Goal: Task Accomplishment & Management: Manage account settings

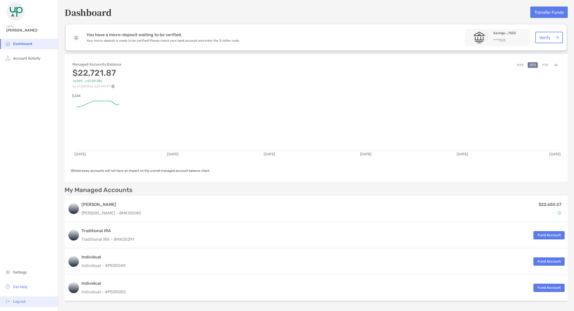
click at [29, 304] on li "Log out" at bounding box center [29, 301] width 58 height 10
